Goal: Task Accomplishment & Management: Manage account settings

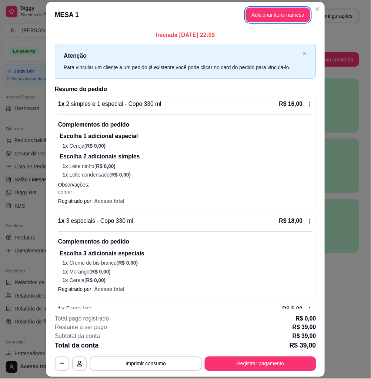
scroll to position [30, 0]
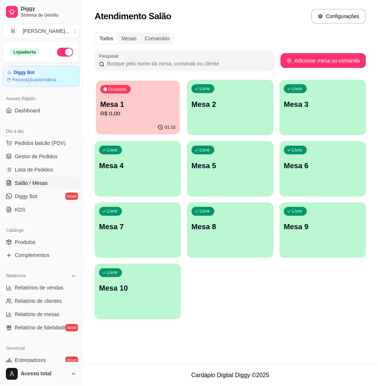
click at [151, 121] on div "01:15" at bounding box center [138, 128] width 84 height 14
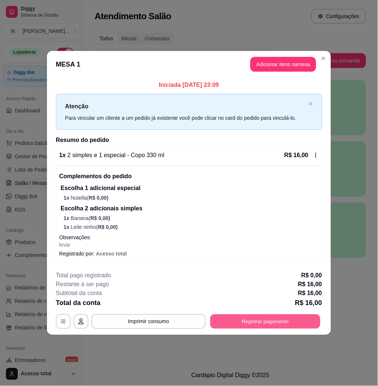
click at [264, 317] on button "Registrar pagamento" at bounding box center [265, 322] width 110 height 14
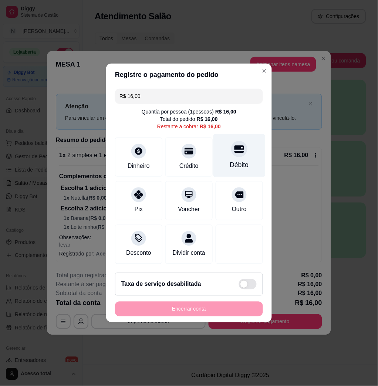
click at [246, 159] on div "Débito" at bounding box center [239, 155] width 52 height 43
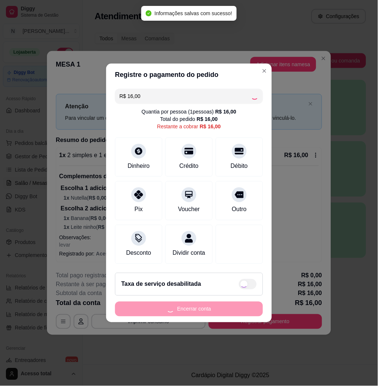
type input "R$ 0,00"
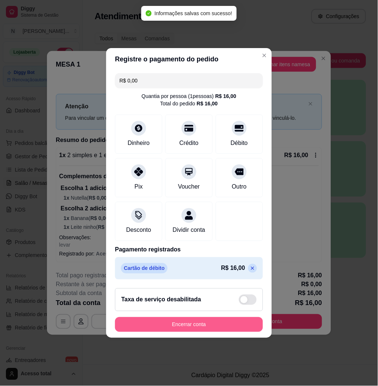
click at [236, 328] on button "Encerrar conta" at bounding box center [189, 324] width 148 height 15
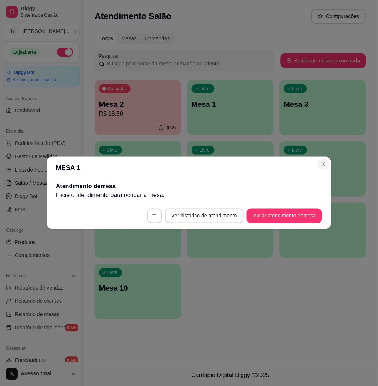
click at [324, 170] on section "MESA 1 Atendimento de mesa Inicie o atendimento para ocupar a mesa . Ver histór…" at bounding box center [189, 193] width 284 height 72
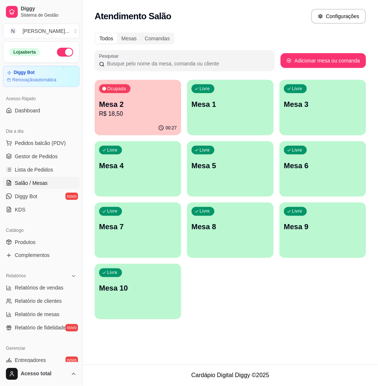
click at [137, 108] on p "Mesa 2" at bounding box center [138, 104] width 78 height 10
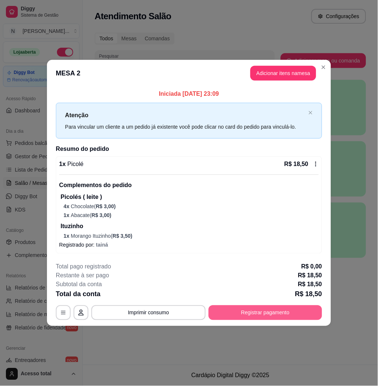
click at [273, 313] on button "Registrar pagamento" at bounding box center [266, 312] width 114 height 15
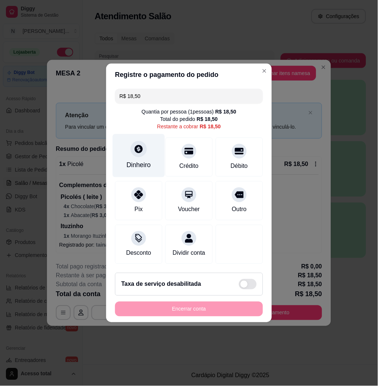
click at [141, 161] on div "Dinheiro" at bounding box center [138, 166] width 24 height 10
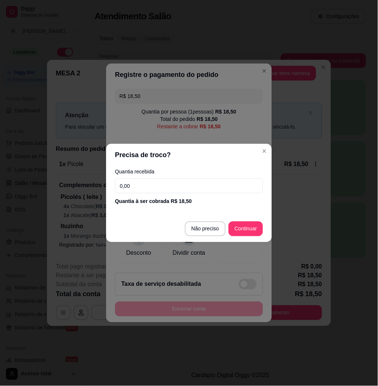
click at [163, 183] on input "0,00" at bounding box center [189, 186] width 148 height 15
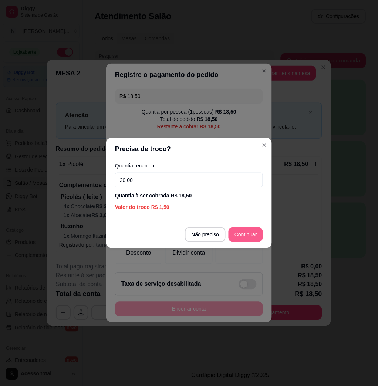
type input "20,00"
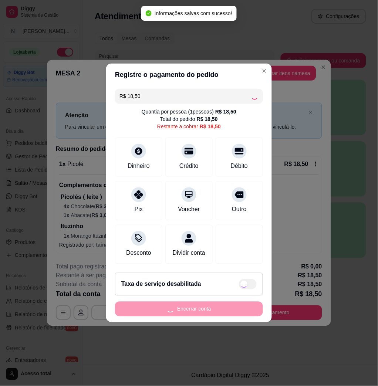
type input "R$ 0,00"
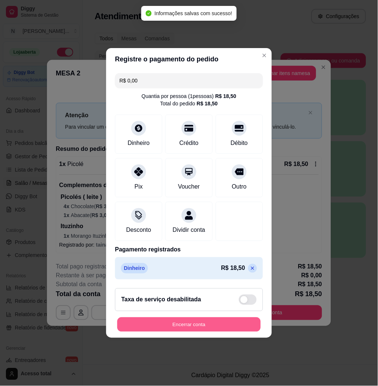
click at [232, 332] on button "Encerrar conta" at bounding box center [188, 325] width 143 height 14
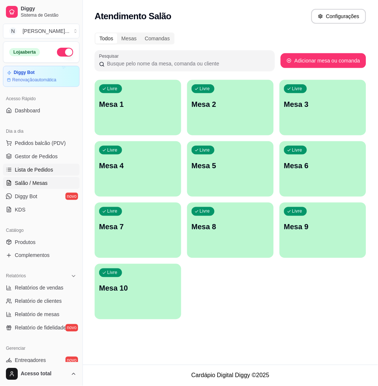
click at [28, 170] on span "Lista de Pedidos" at bounding box center [34, 169] width 38 height 7
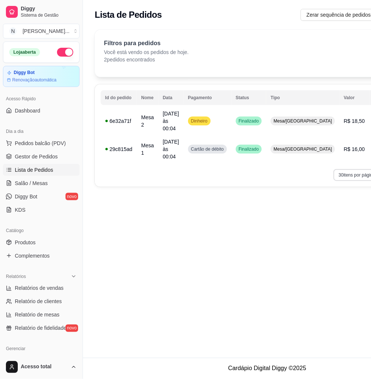
click at [334, 169] on button "30 itens por página" at bounding box center [360, 175] width 54 height 12
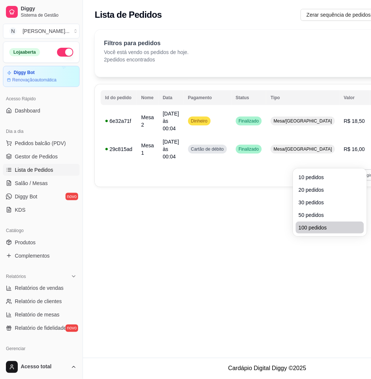
click at [328, 226] on span "100 pedidos" at bounding box center [329, 227] width 62 height 7
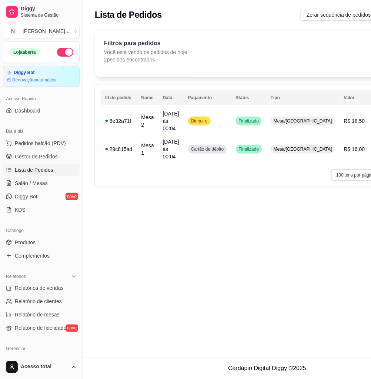
click at [331, 169] on button "100 itens por página" at bounding box center [359, 175] width 57 height 12
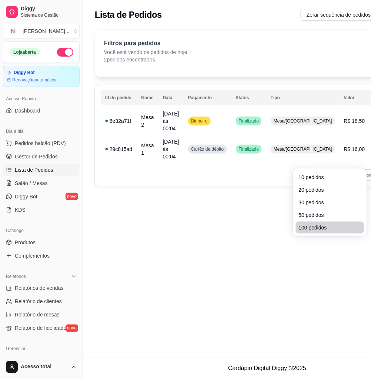
click at [321, 222] on li "100 pedidos" at bounding box center [330, 228] width 68 height 12
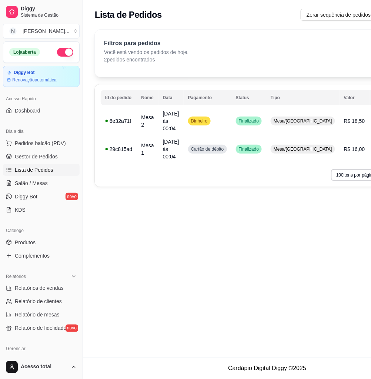
select select "0"
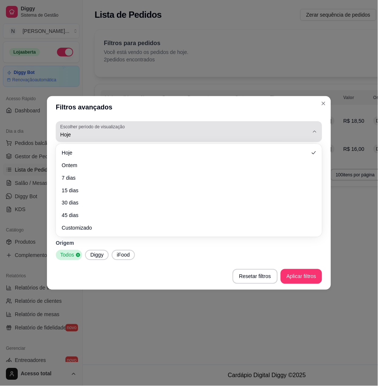
click at [78, 140] on button "Escolher período de visualização Hoje" at bounding box center [189, 131] width 266 height 21
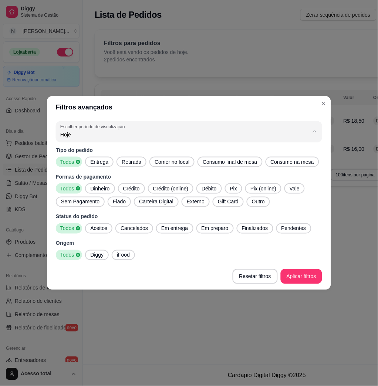
click at [87, 164] on span "Ontem" at bounding box center [185, 164] width 237 height 7
type input "1"
select select "1"
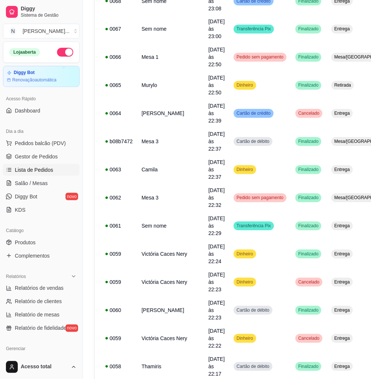
scroll to position [296, 0]
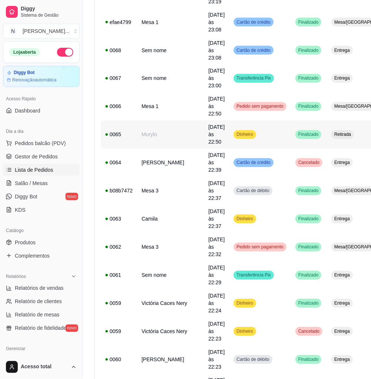
click at [157, 120] on td "Murylo" at bounding box center [170, 134] width 67 height 28
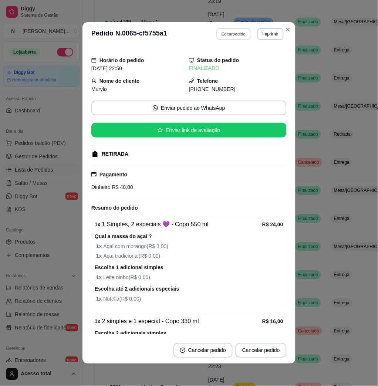
click at [228, 30] on button "Editar pedido" at bounding box center [234, 33] width 34 height 11
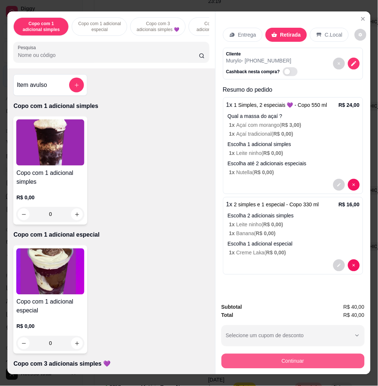
click at [278, 358] on button "Continuar" at bounding box center [293, 361] width 143 height 15
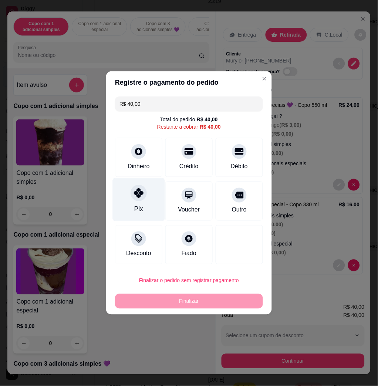
click at [139, 188] on div at bounding box center [139, 193] width 16 height 16
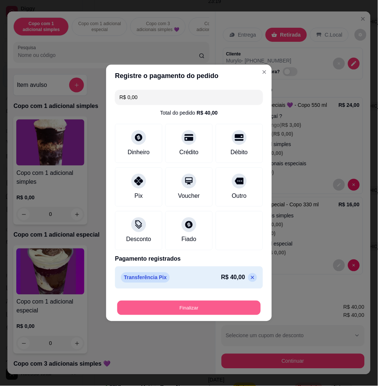
click at [183, 310] on button "Finalizar" at bounding box center [188, 308] width 143 height 14
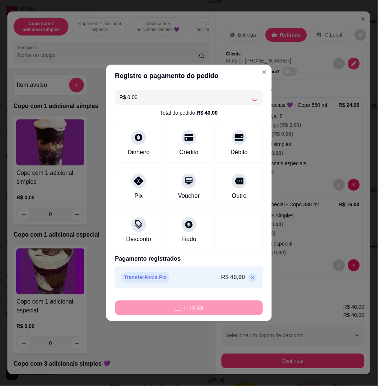
type input "-R$ 40,00"
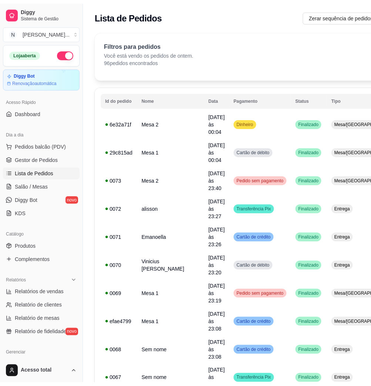
scroll to position [98, 0]
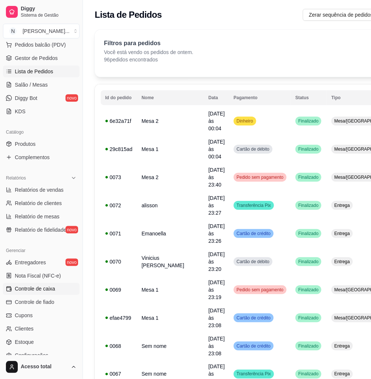
click at [54, 291] on span "Controle de caixa" at bounding box center [35, 288] width 40 height 7
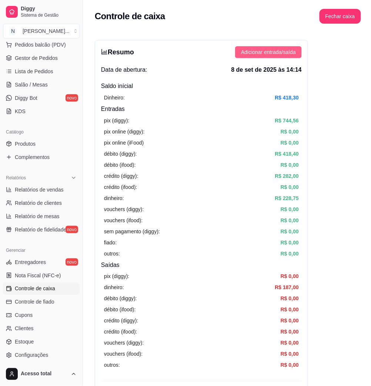
click at [290, 55] on span "Adicionar entrada/saída" at bounding box center [268, 52] width 55 height 8
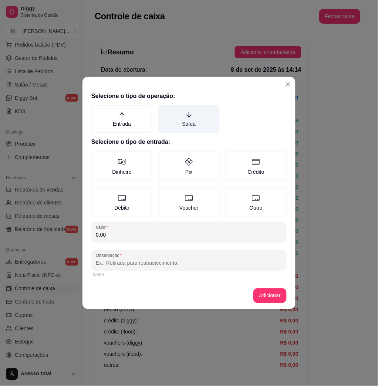
click at [212, 117] on label "Saída" at bounding box center [188, 119] width 61 height 28
click at [164, 111] on button "Saída" at bounding box center [161, 108] width 6 height 6
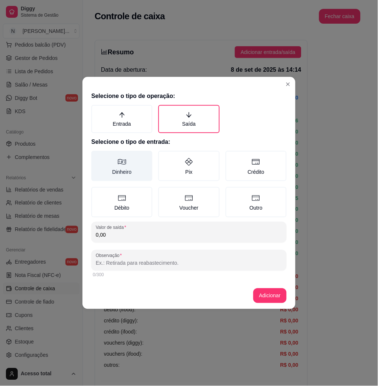
click at [132, 165] on label "Dinheiro" at bounding box center [121, 166] width 61 height 30
click at [97, 156] on button "Dinheiro" at bounding box center [94, 154] width 6 height 6
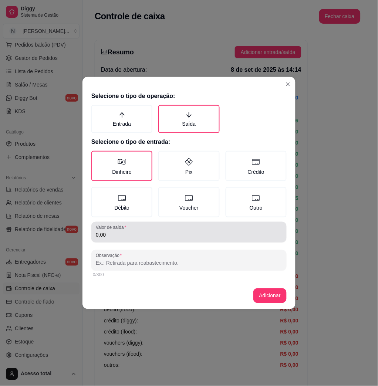
click at [152, 232] on input "0,00" at bounding box center [189, 235] width 186 height 7
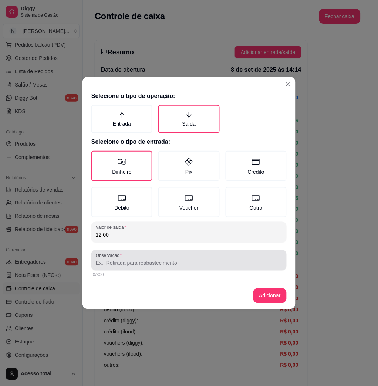
type input "12,00"
click at [168, 264] on input "Observação" at bounding box center [189, 263] width 186 height 7
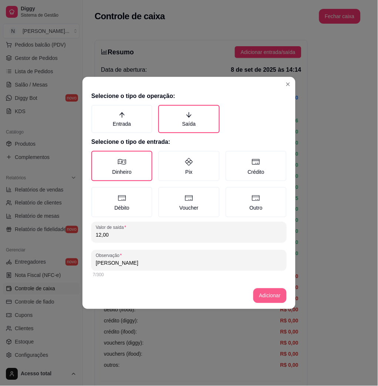
type input "[PERSON_NAME]"
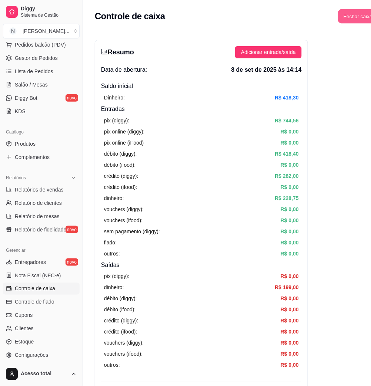
click at [347, 15] on button "Fechar caixa" at bounding box center [357, 16] width 40 height 14
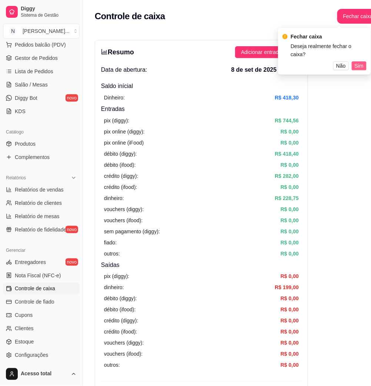
click at [358, 62] on button "Sim" at bounding box center [358, 65] width 15 height 9
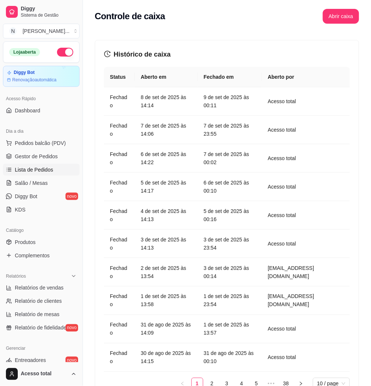
click at [52, 174] on link "Lista de Pedidos" at bounding box center [41, 170] width 77 height 12
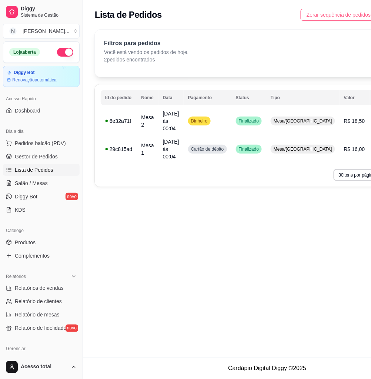
click at [320, 15] on span "Zerar sequência de pedidos" at bounding box center [338, 15] width 64 height 8
